Goal: Transaction & Acquisition: Subscribe to service/newsletter

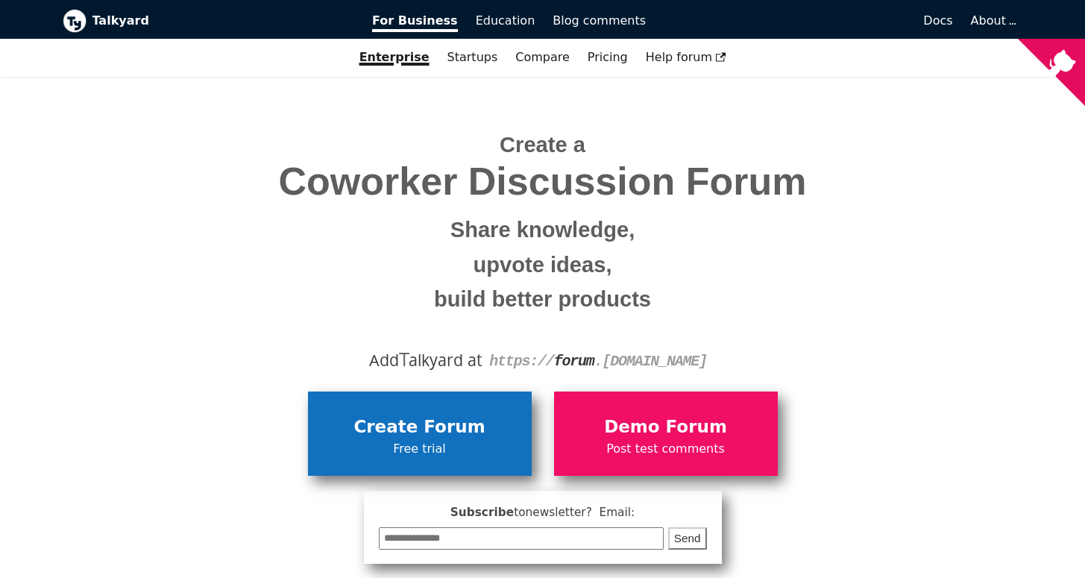
click at [407, 434] on span "Create Forum" at bounding box center [420, 427] width 209 height 28
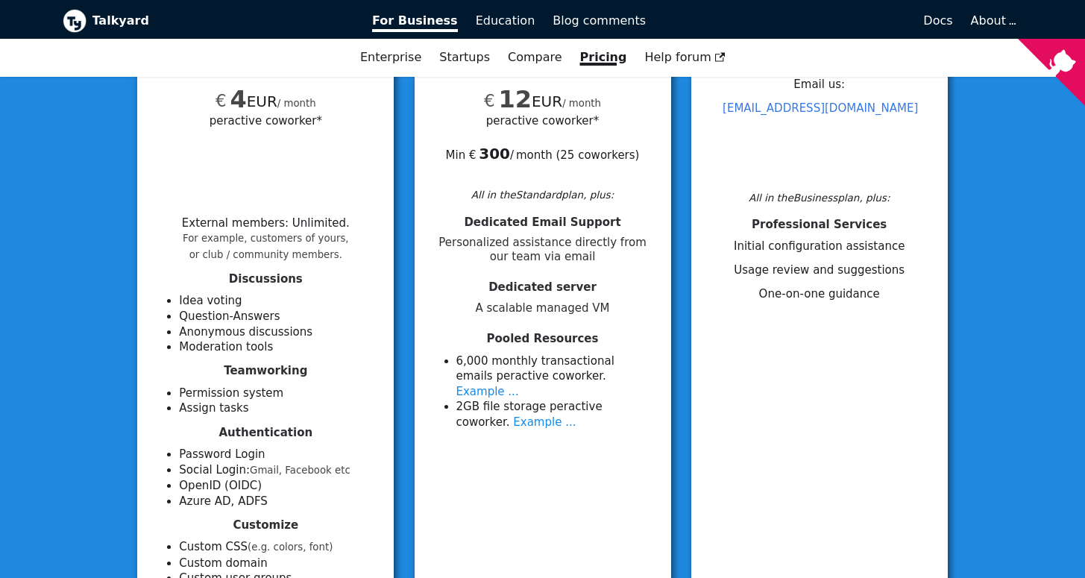
scroll to position [331, 0]
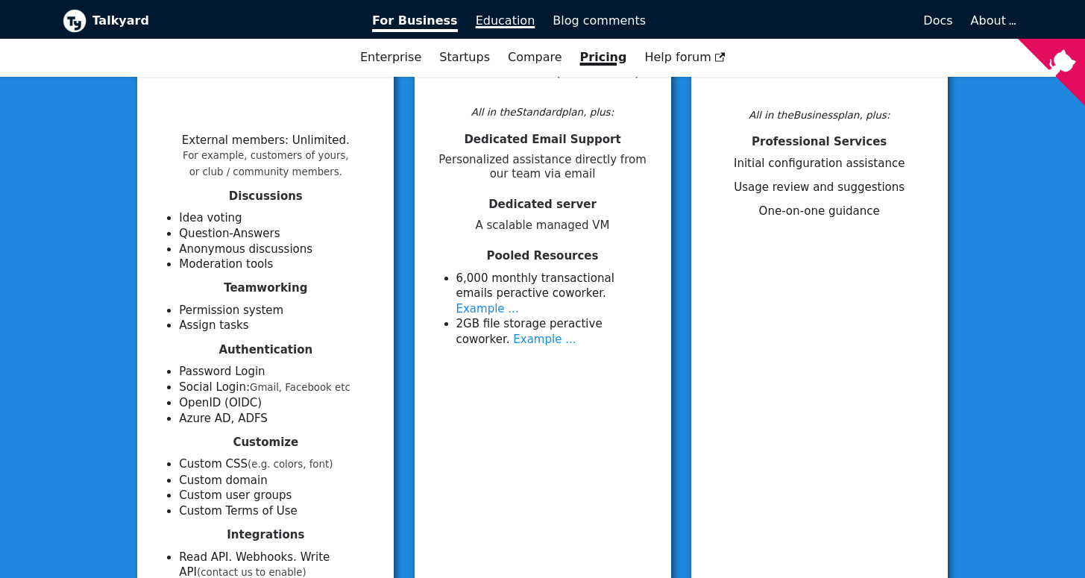
click at [495, 21] on span "Education" at bounding box center [506, 20] width 60 height 14
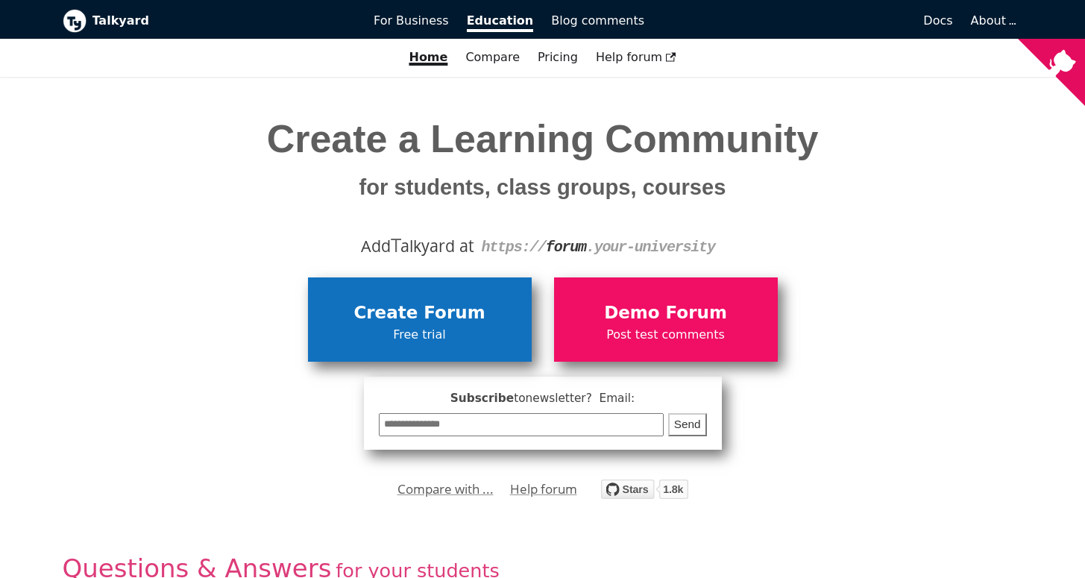
click at [410, 313] on span "Create Forum" at bounding box center [420, 313] width 209 height 28
